Goal: Transaction & Acquisition: Purchase product/service

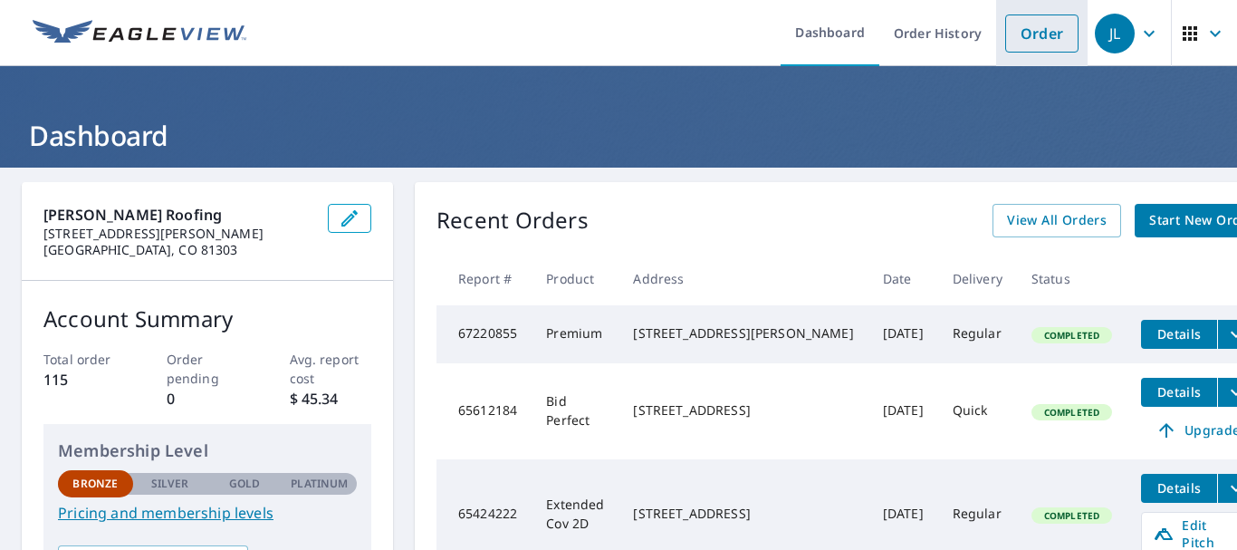
click at [1029, 37] on link "Order" at bounding box center [1041, 33] width 73 height 38
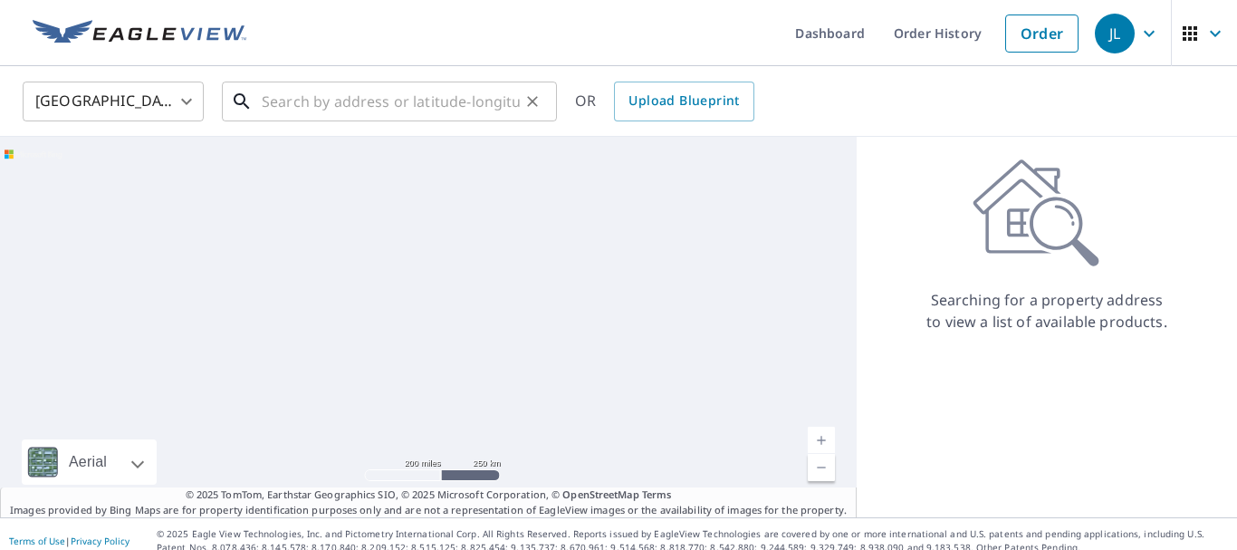
click at [355, 109] on input "text" at bounding box center [391, 101] width 258 height 51
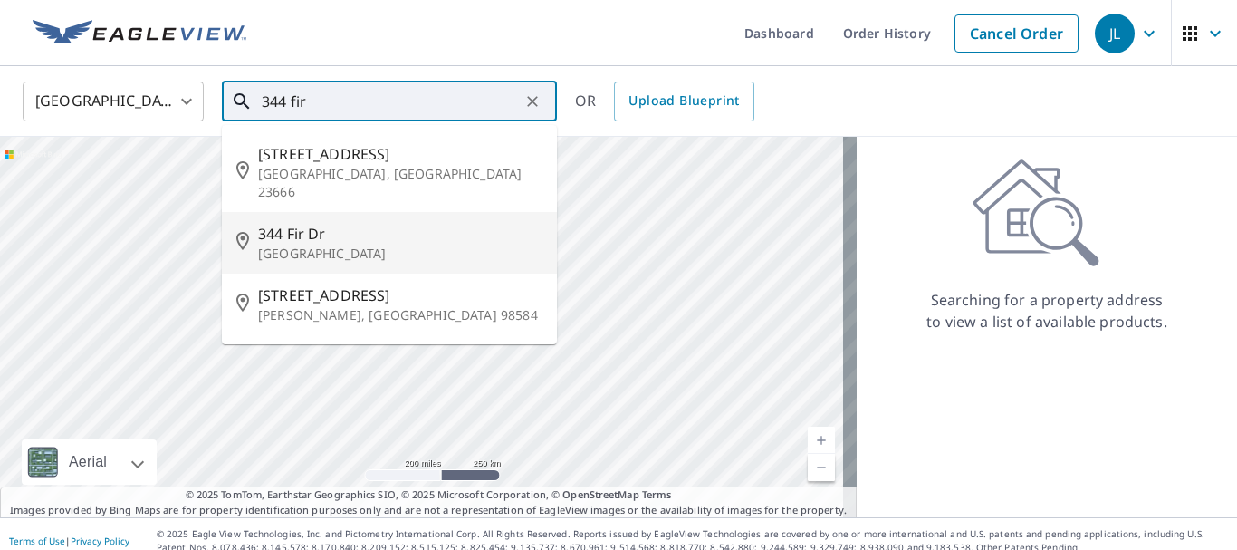
click at [276, 225] on span "344 Fir Dr" at bounding box center [400, 234] width 284 height 22
type input "[STREET_ADDRESS]"
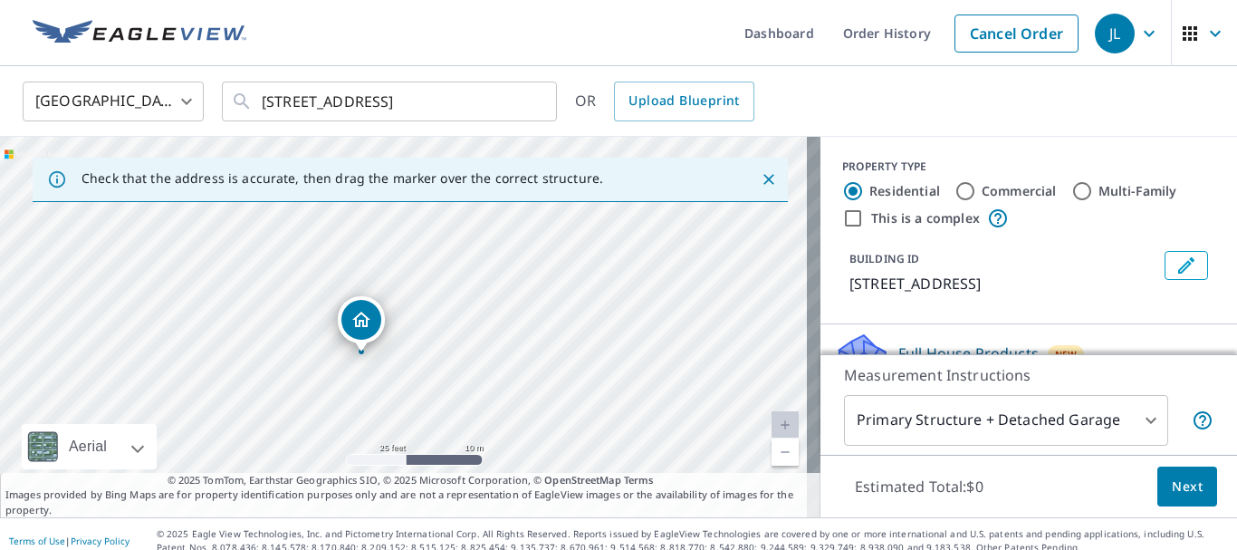
drag, startPoint x: 375, startPoint y: 340, endPoint x: 359, endPoint y: 385, distance: 47.0
click at [359, 385] on div "[STREET_ADDRESS]" at bounding box center [410, 327] width 820 height 380
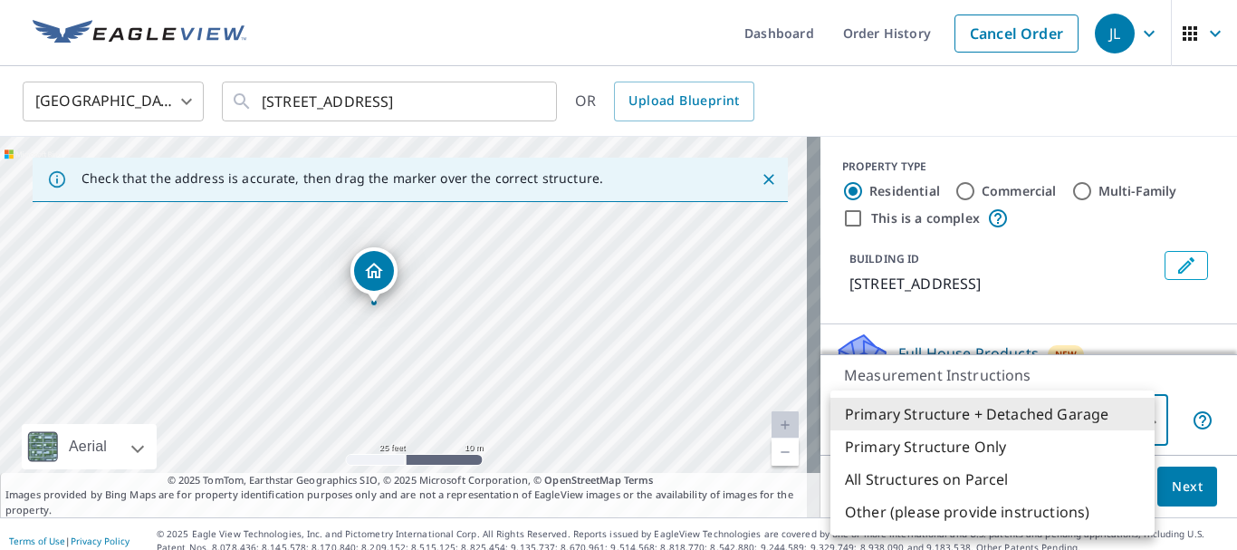
click at [1116, 422] on body "JL JL Dashboard Order History Cancel Order JL [GEOGRAPHIC_DATA] US ​ [STREET_AD…" at bounding box center [618, 275] width 1237 height 550
click at [933, 444] on li "Primary Structure Only" at bounding box center [992, 446] width 324 height 33
type input "2"
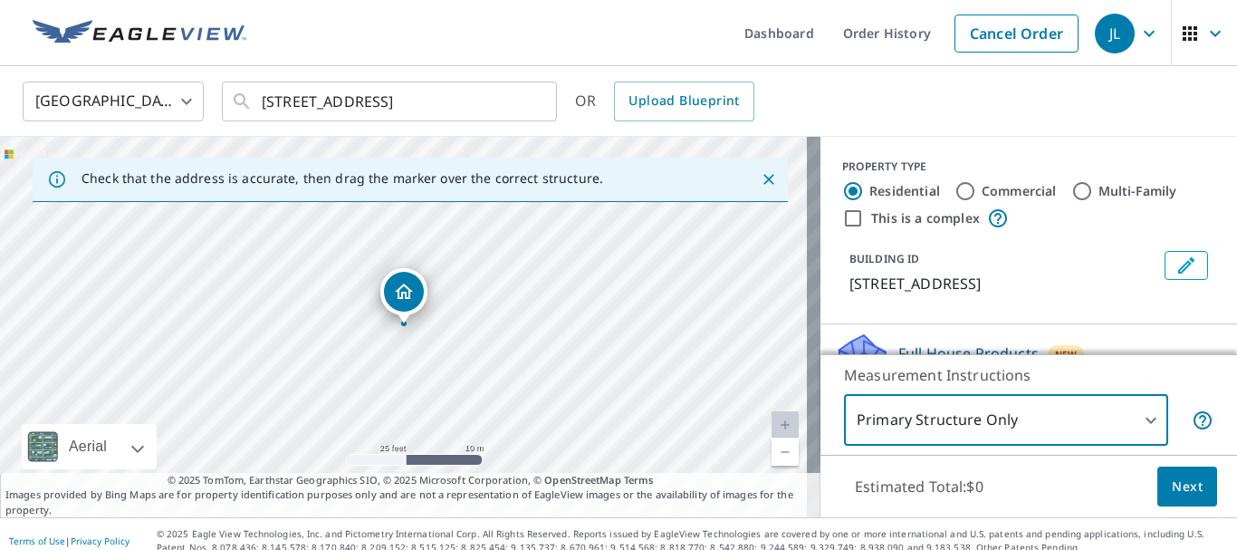
click at [1172, 481] on span "Next" at bounding box center [1187, 486] width 31 height 23
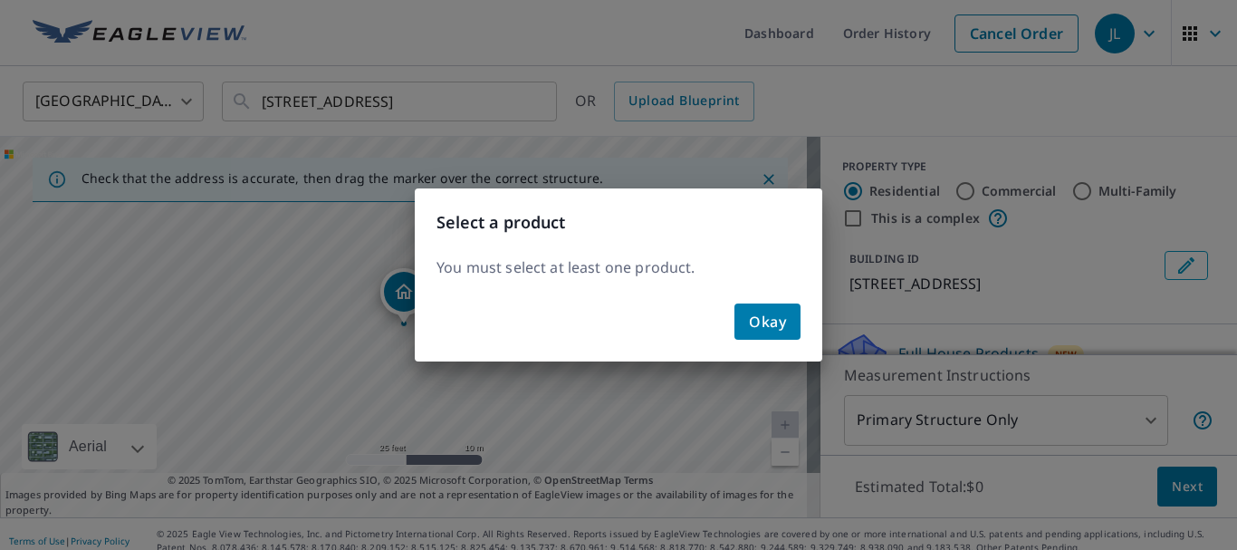
click at [772, 328] on span "Okay" at bounding box center [767, 321] width 37 height 25
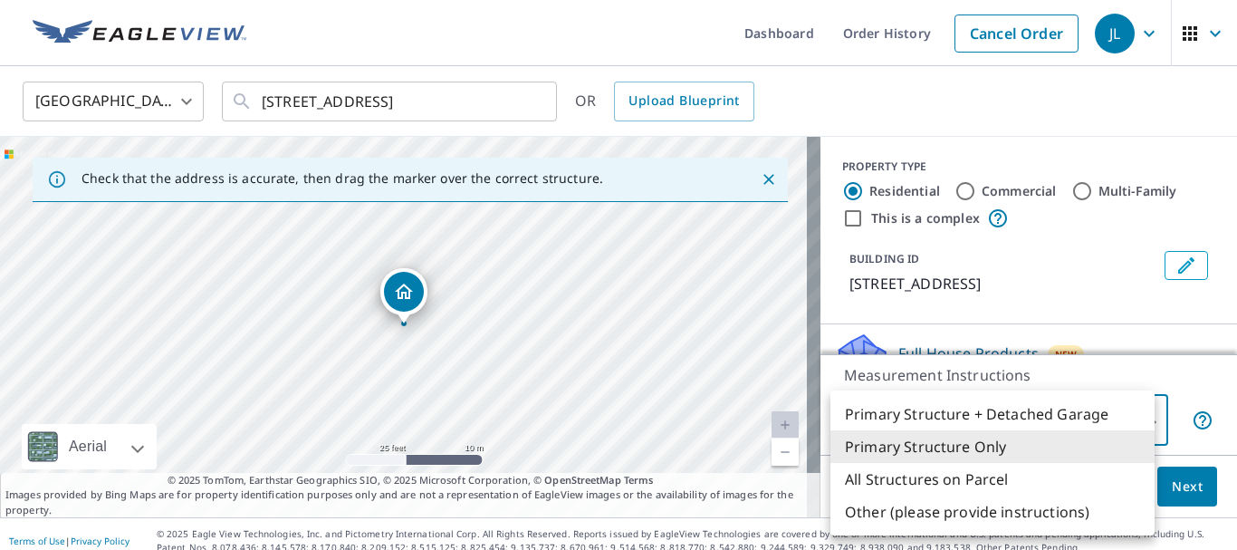
click at [1049, 432] on body "JL JL Dashboard Order History Cancel Order JL [GEOGRAPHIC_DATA] US ​ [STREET_AD…" at bounding box center [618, 275] width 1237 height 550
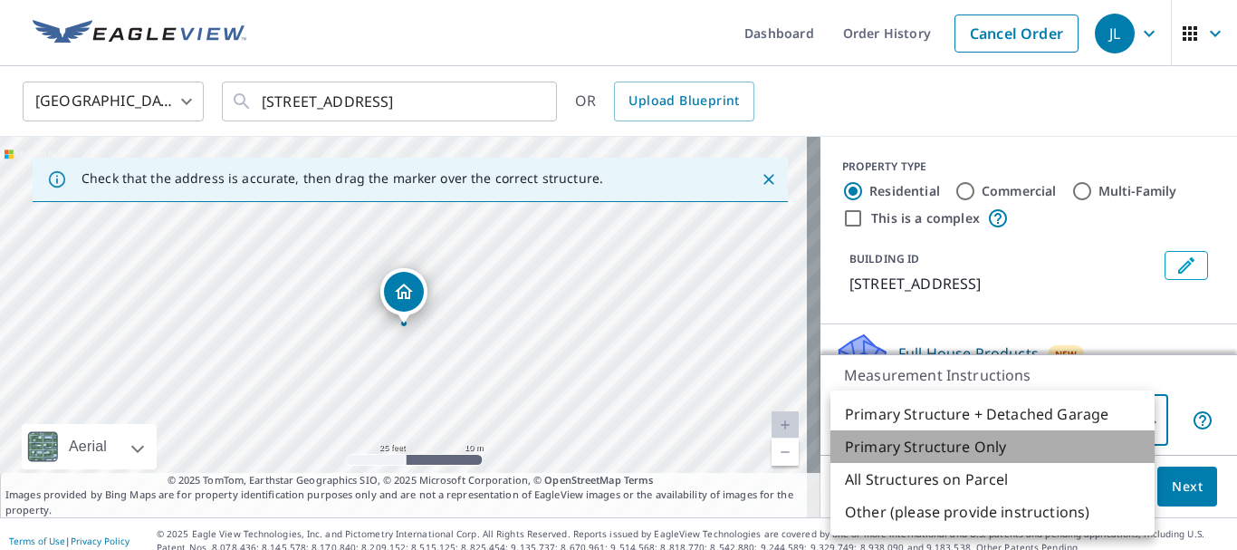
click at [985, 446] on li "Primary Structure Only" at bounding box center [992, 446] width 324 height 33
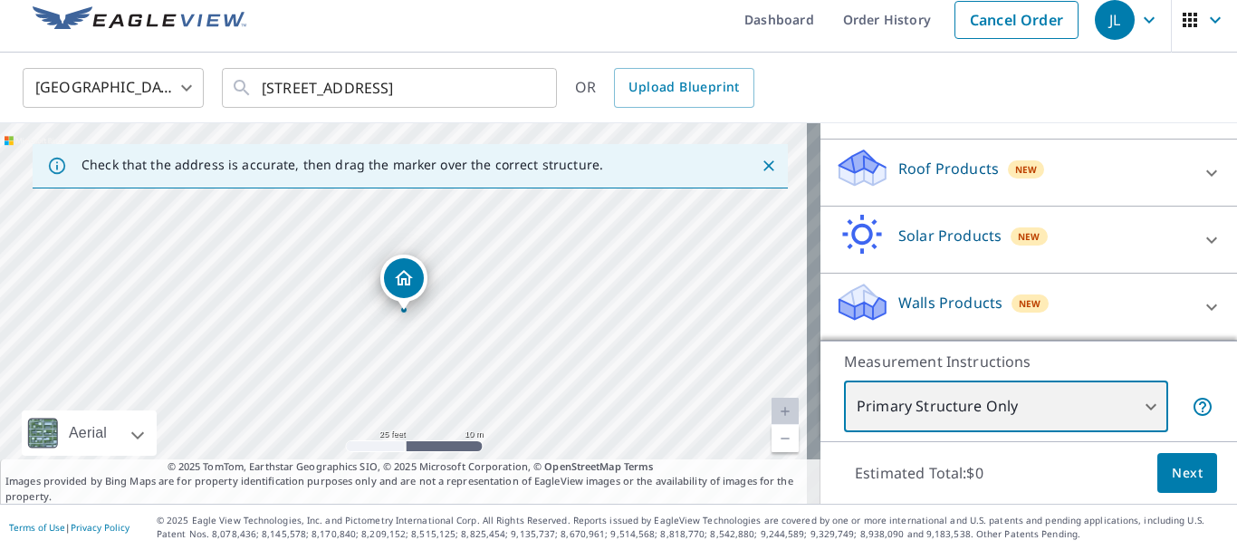
scroll to position [148, 0]
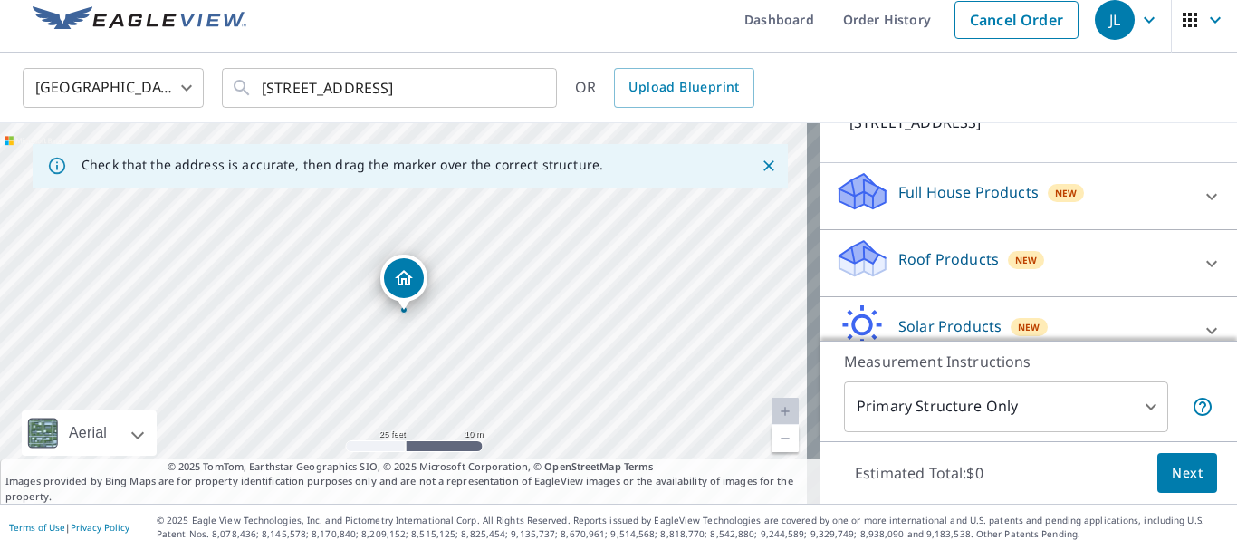
click at [936, 275] on div "Roof Products New" at bounding box center [1012, 263] width 355 height 52
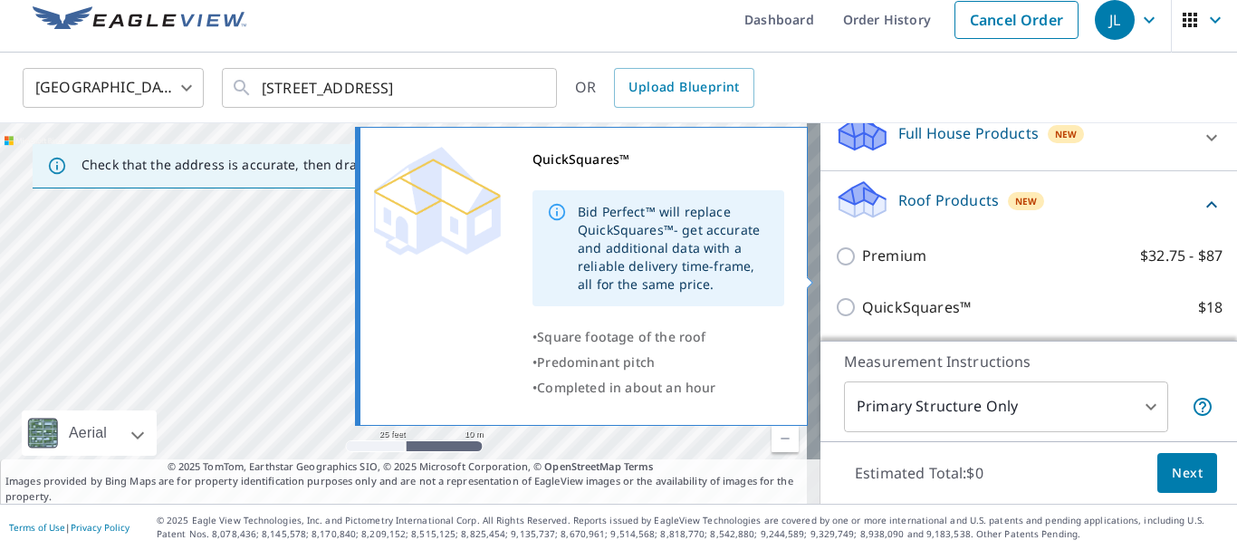
scroll to position [238, 0]
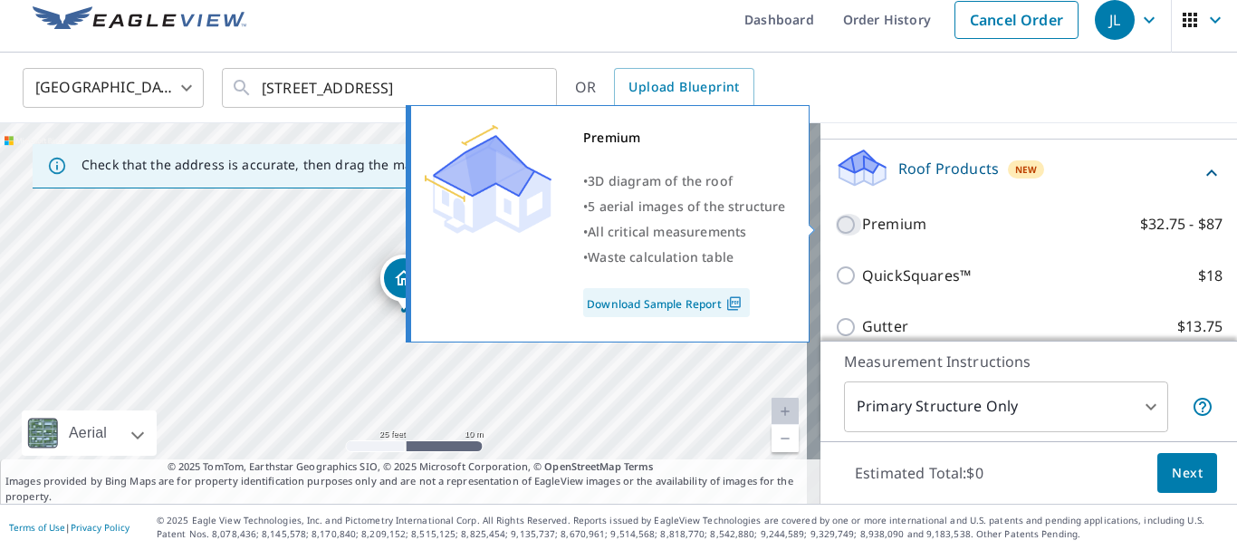
click at [835, 225] on input "Premium $32.75 - $87" at bounding box center [848, 225] width 27 height 22
checkbox input "true"
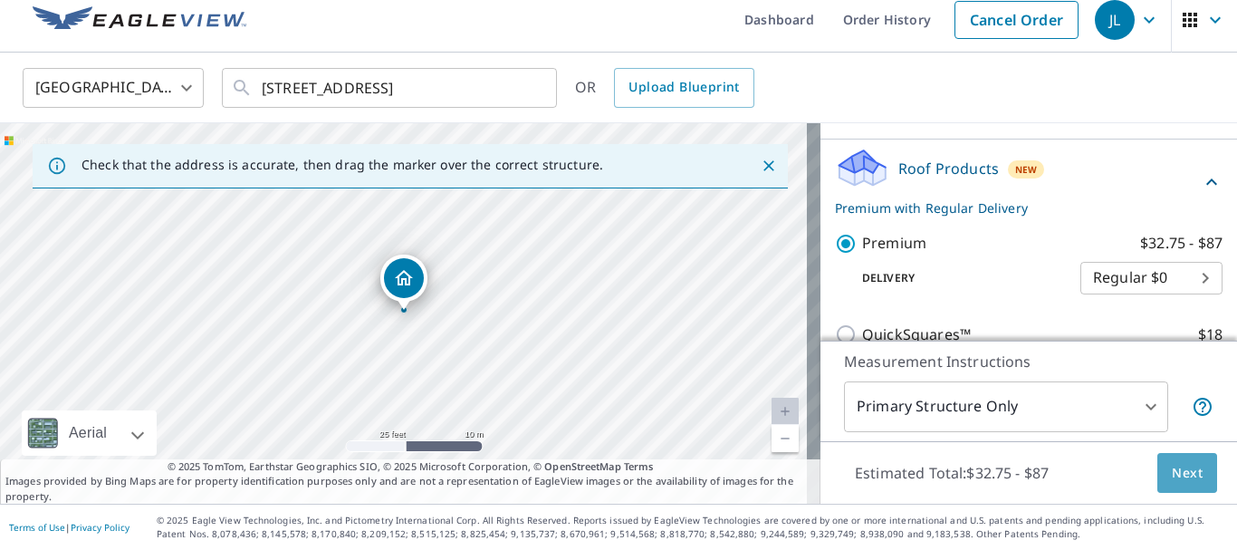
click at [1172, 481] on span "Next" at bounding box center [1187, 473] width 31 height 23
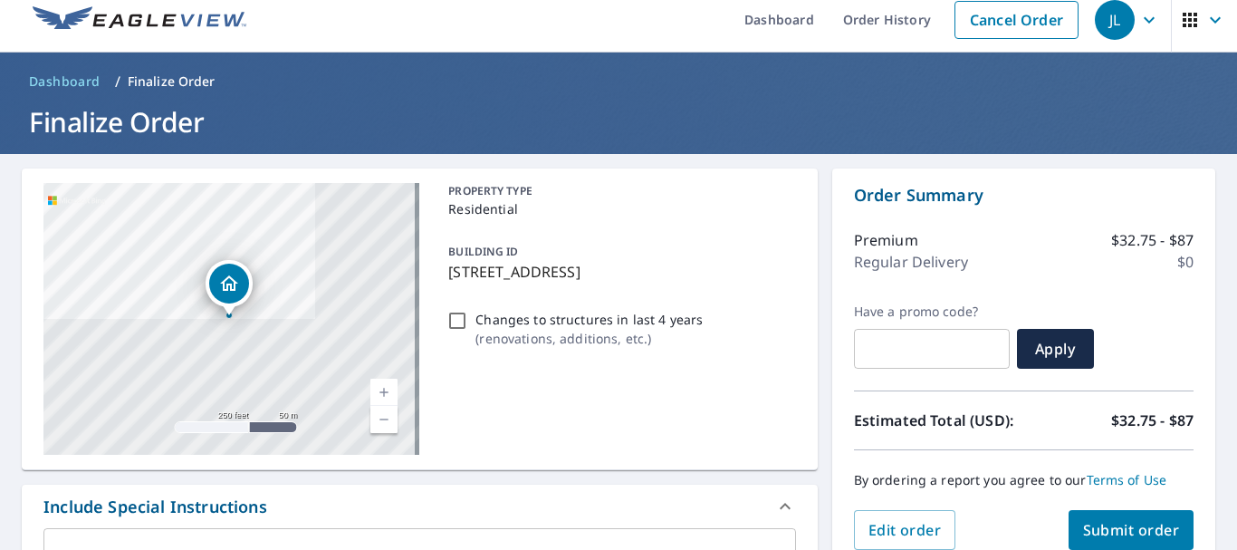
click at [1135, 532] on span "Submit order" at bounding box center [1131, 530] width 97 height 20
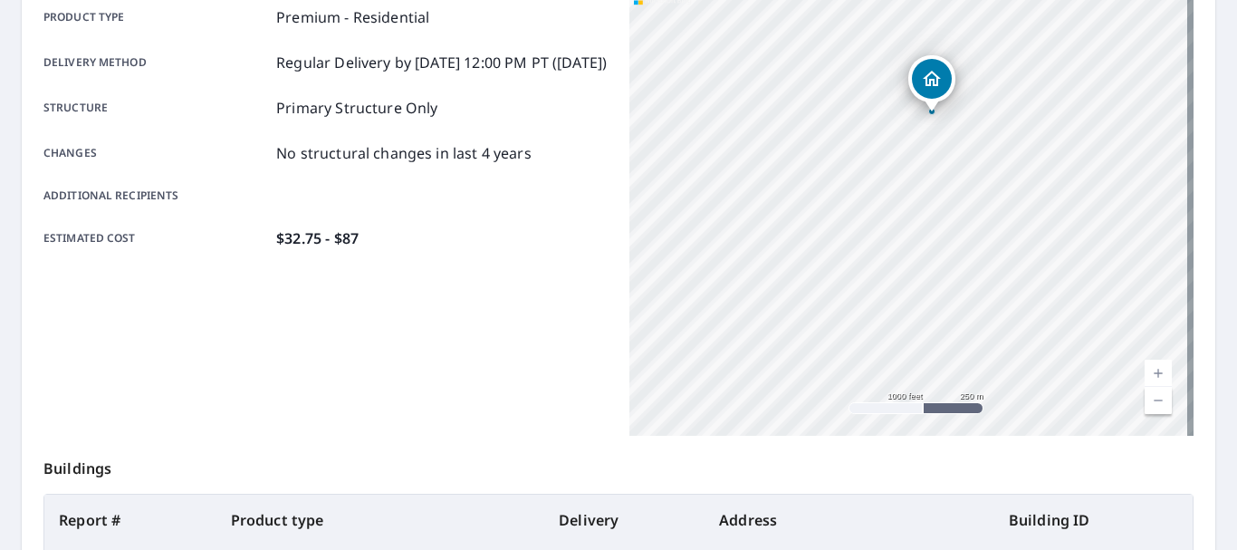
scroll to position [244, 0]
